Goal: Task Accomplishment & Management: Use online tool/utility

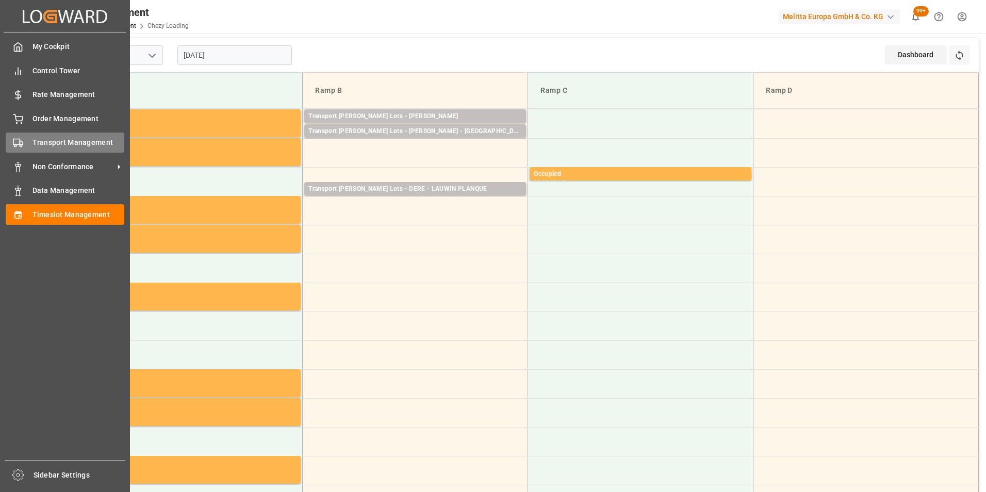
click at [44, 140] on span "Transport Management" at bounding box center [78, 142] width 92 height 11
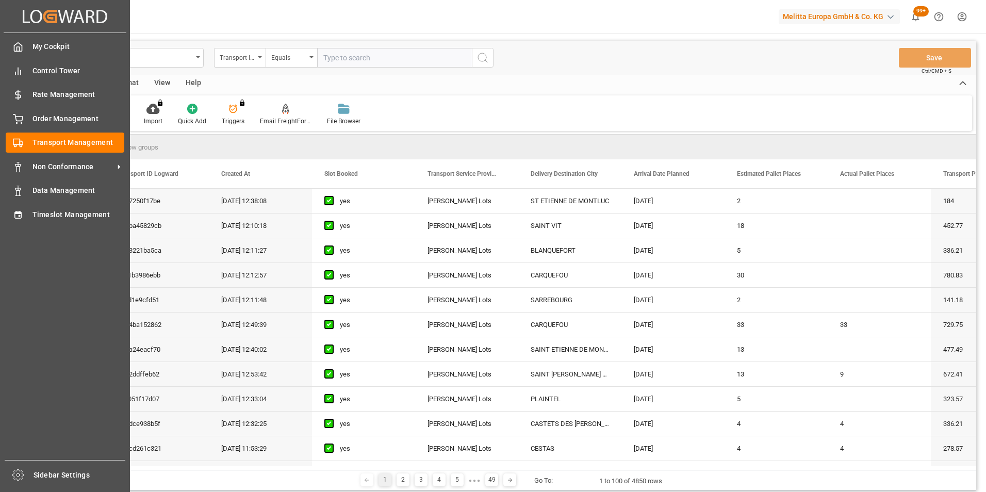
click at [46, 203] on div "My Cockpit My Cockpit Control Tower Control Tower Rate Management Rate Manageme…" at bounding box center [65, 246] width 123 height 427
click at [47, 214] on span "Timeslot Management" at bounding box center [78, 214] width 92 height 11
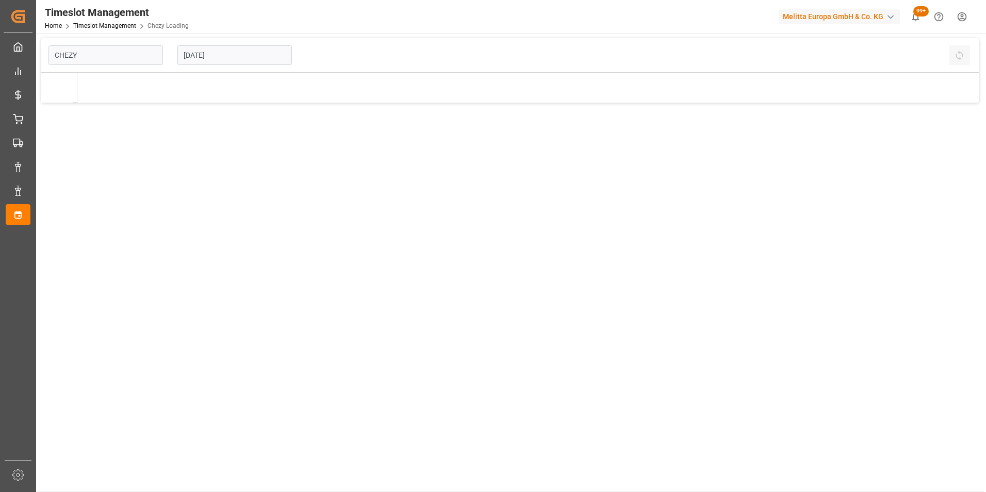
type input "Chezy Loading"
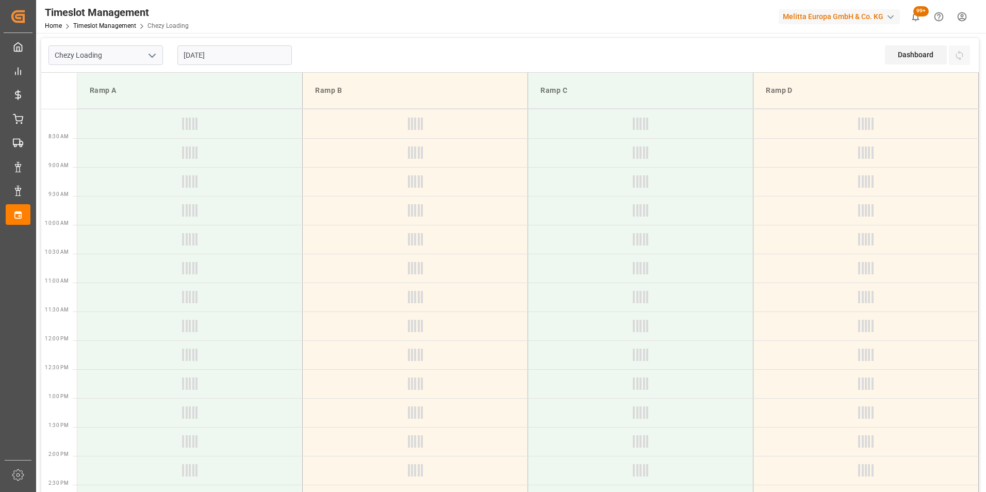
click at [216, 52] on input "[DATE]" at bounding box center [234, 55] width 115 height 20
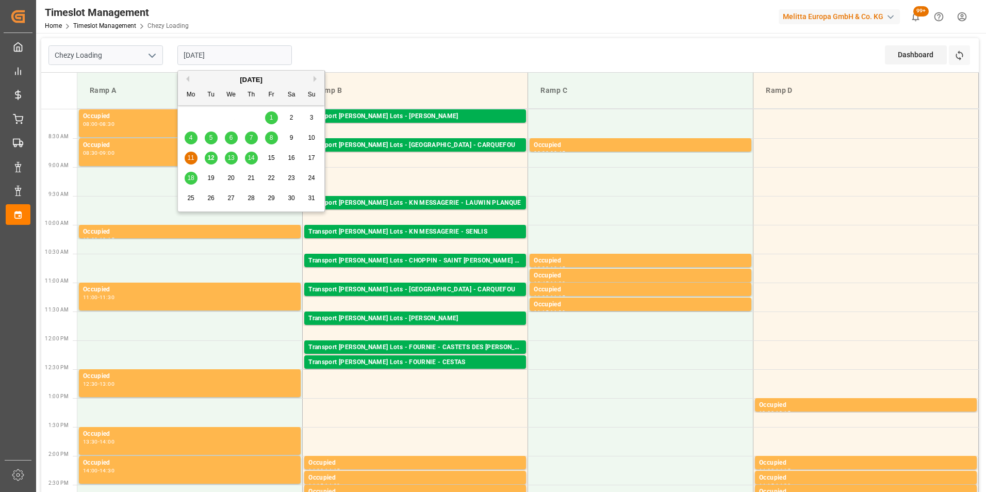
click at [230, 161] on span "13" at bounding box center [230, 157] width 7 height 7
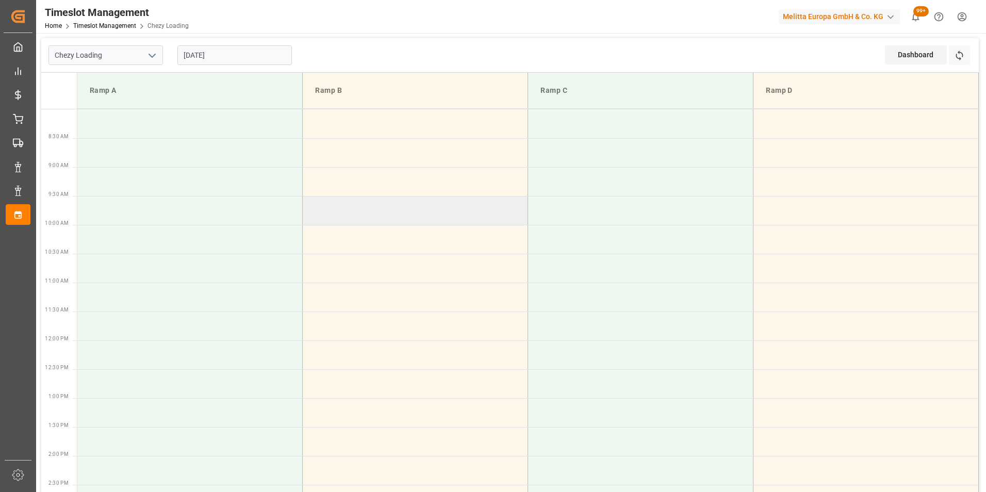
click at [438, 219] on td at bounding box center [415, 210] width 225 height 29
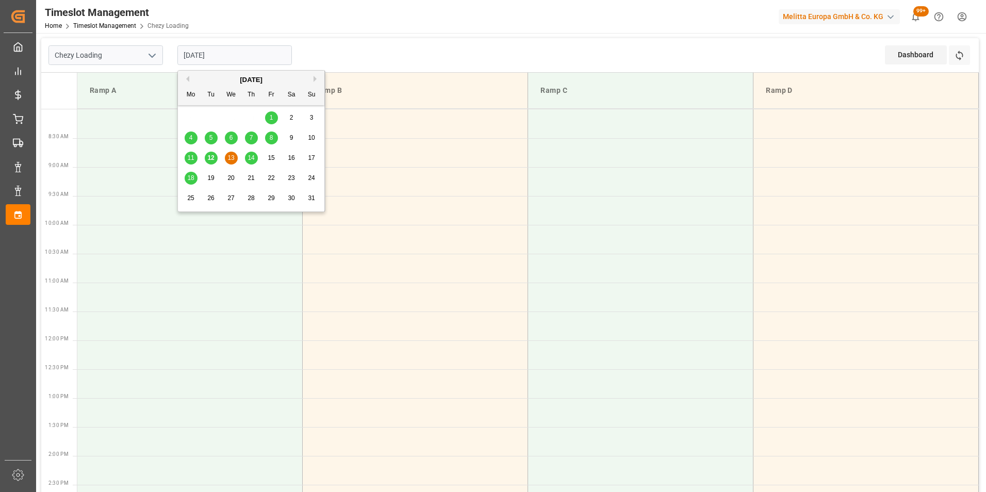
click at [202, 57] on input "[DATE]" at bounding box center [234, 55] width 115 height 20
click at [210, 156] on span "12" at bounding box center [210, 157] width 7 height 7
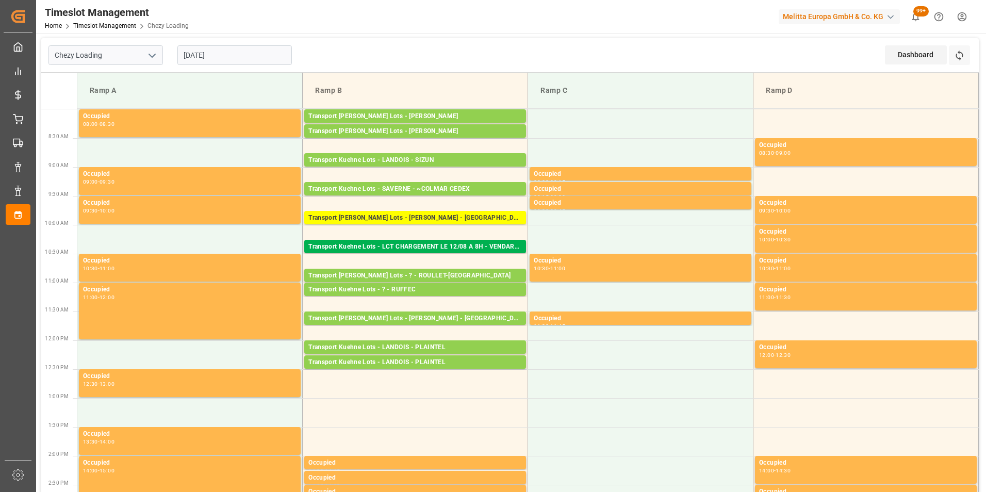
click at [209, 56] on input "[DATE]" at bounding box center [234, 55] width 115 height 20
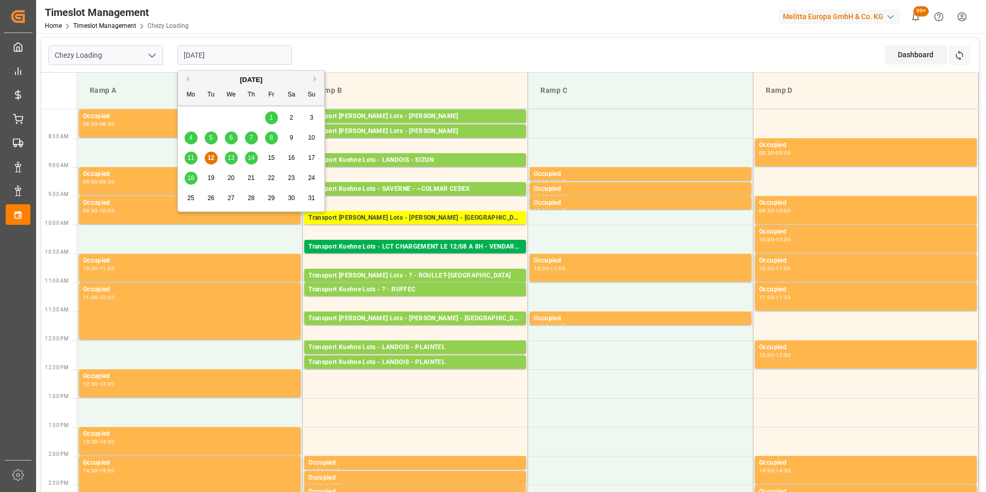
click at [188, 178] on span "18" at bounding box center [190, 177] width 7 height 7
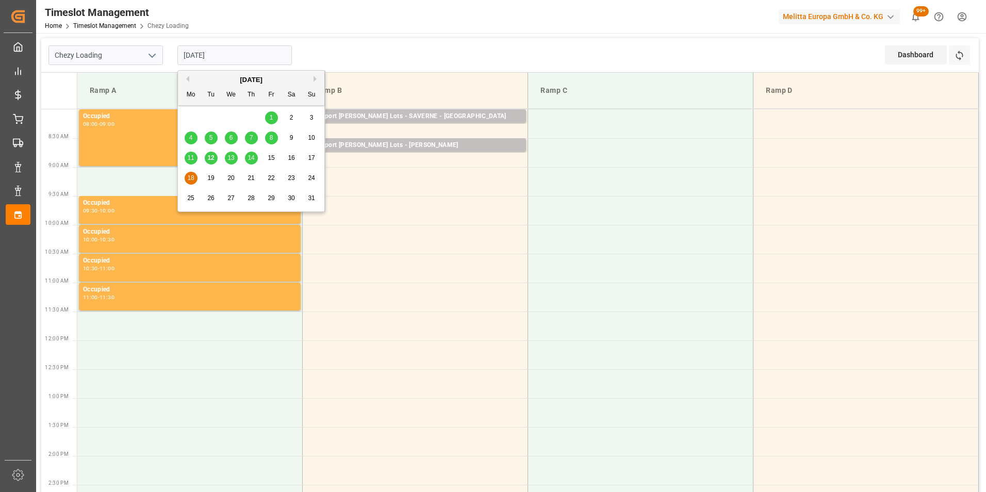
click at [221, 57] on input "[DATE]" at bounding box center [234, 55] width 115 height 20
click at [210, 176] on span "19" at bounding box center [210, 177] width 7 height 7
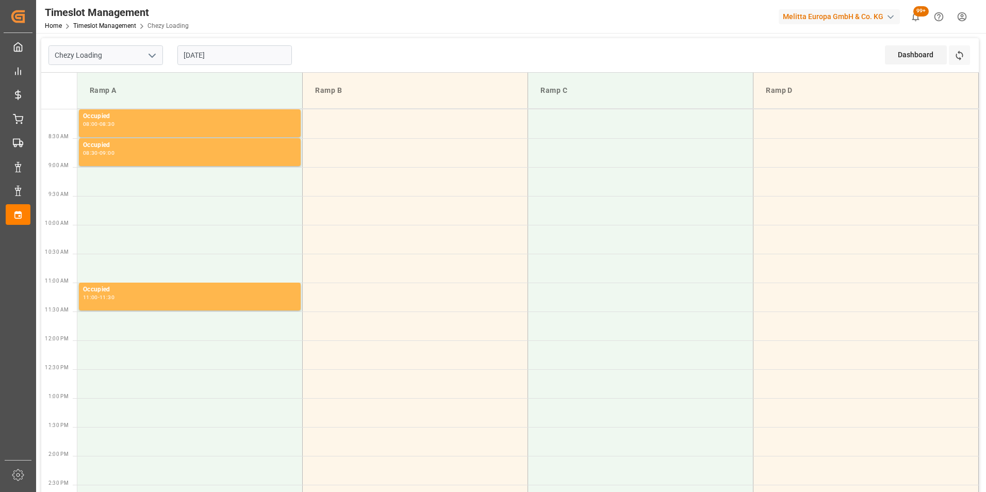
click at [198, 52] on input "[DATE]" at bounding box center [234, 55] width 115 height 20
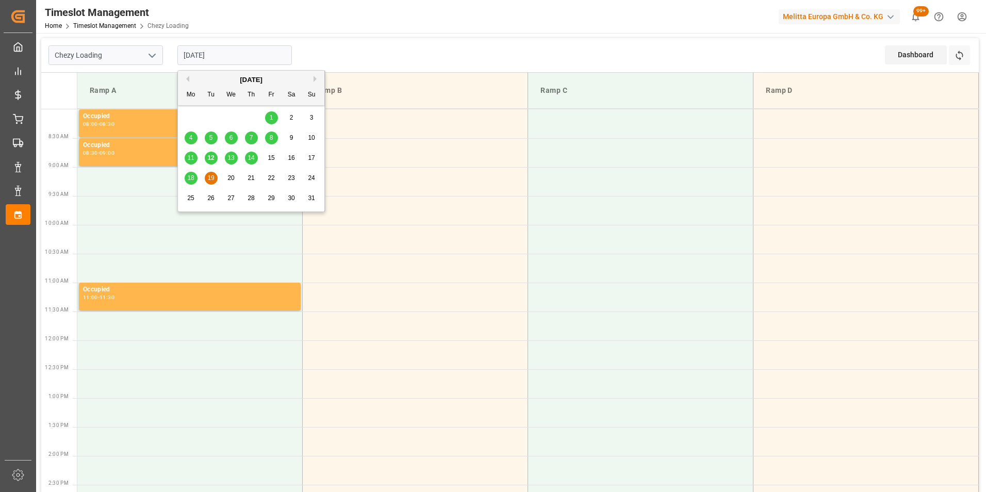
click at [213, 156] on span "12" at bounding box center [210, 157] width 7 height 7
type input "[DATE]"
